Goal: Find specific page/section: Find specific page/section

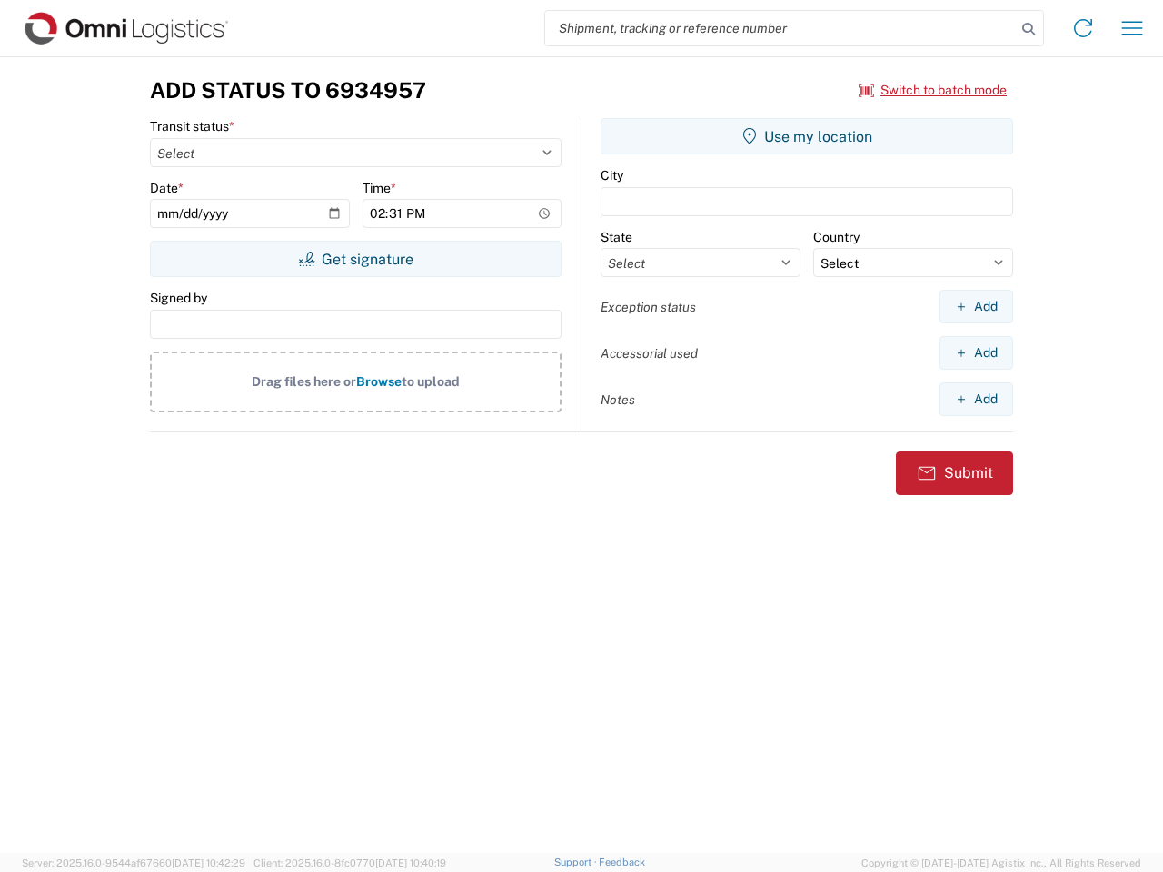
click at [780, 28] on input "search" at bounding box center [780, 28] width 471 height 35
click at [1029, 29] on icon at bounding box center [1028, 28] width 25 height 25
click at [1083, 28] on icon at bounding box center [1083, 28] width 29 height 29
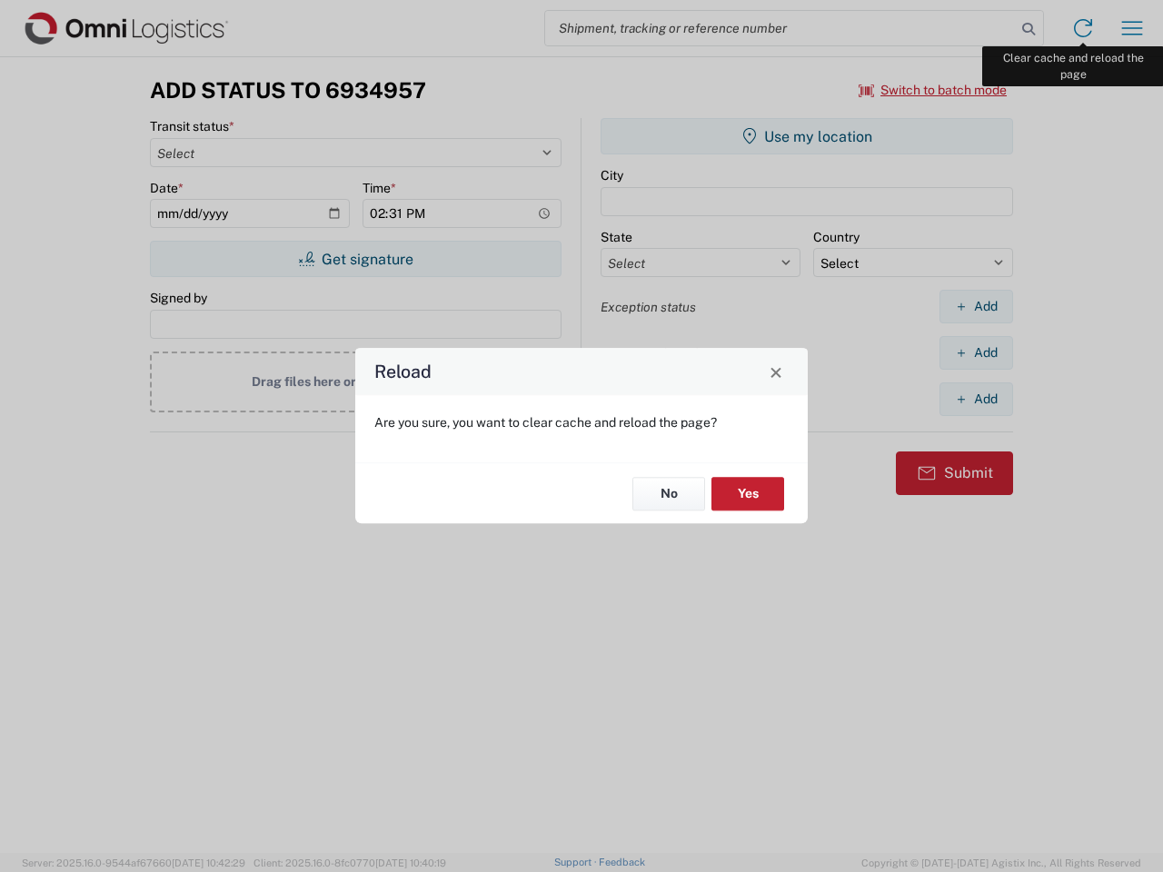
click at [1132, 28] on div "Reload Are you sure, you want to clear cache and reload the page? No Yes" at bounding box center [581, 436] width 1163 height 872
click at [933, 90] on div "Reload Are you sure, you want to clear cache and reload the page? No Yes" at bounding box center [581, 436] width 1163 height 872
click at [355, 259] on div "Reload Are you sure, you want to clear cache and reload the page? No Yes" at bounding box center [581, 436] width 1163 height 872
click at [807, 136] on div "Reload Are you sure, you want to clear cache and reload the page? No Yes" at bounding box center [581, 436] width 1163 height 872
click at [976, 306] on div "Reload Are you sure, you want to clear cache and reload the page? No Yes" at bounding box center [581, 436] width 1163 height 872
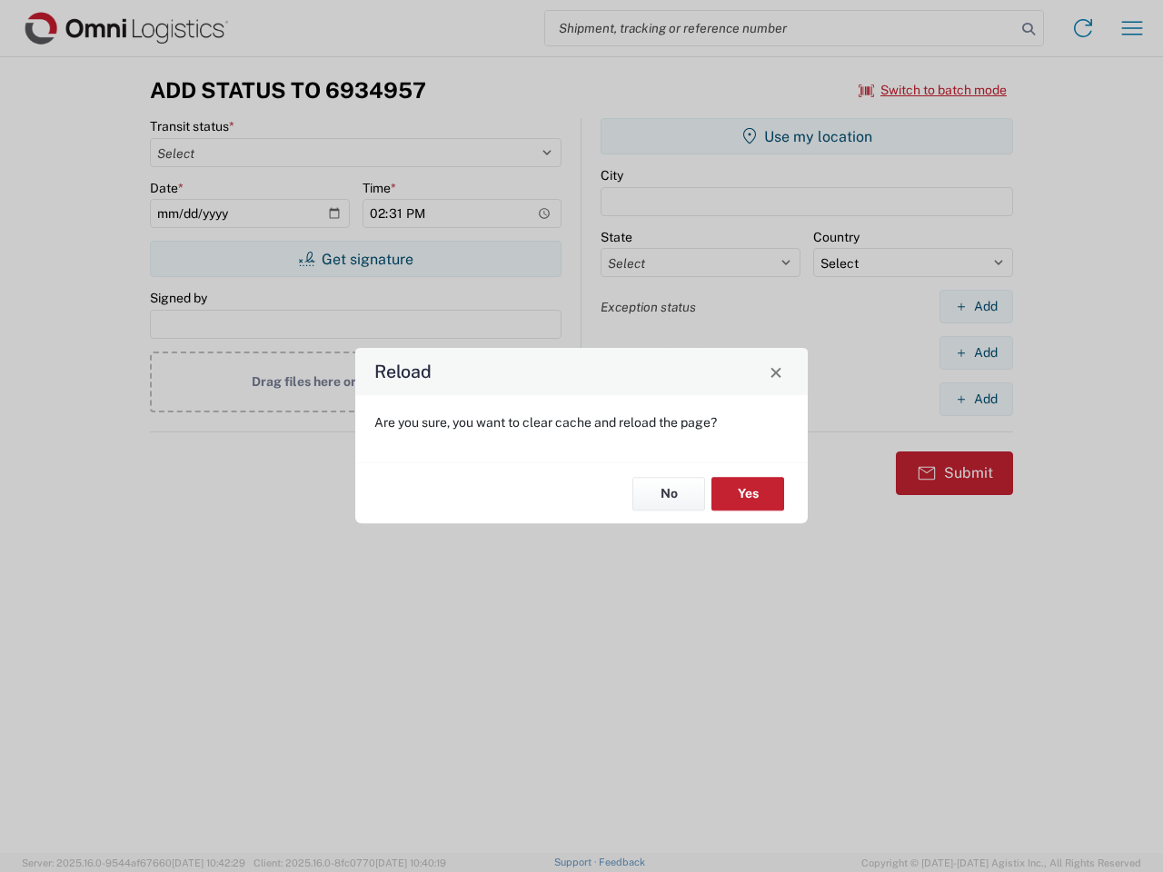
click at [976, 353] on div "Reload Are you sure, you want to clear cache and reload the page? No Yes" at bounding box center [581, 436] width 1163 height 872
click at [976, 399] on div "Reload Are you sure, you want to clear cache and reload the page? No Yes" at bounding box center [581, 436] width 1163 height 872
